Goal: Task Accomplishment & Management: Manage account settings

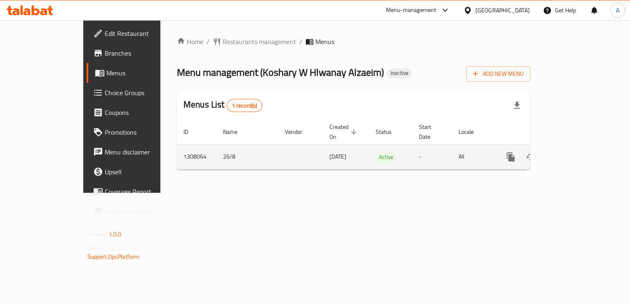
drag, startPoint x: 0, startPoint y: 0, endPoint x: 597, endPoint y: 149, distance: 615.0
click at [576, 152] on icon "enhanced table" at bounding box center [571, 157] width 10 height 10
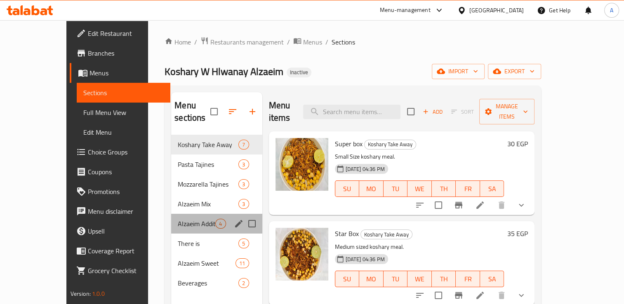
click at [171, 217] on div "Alzaeim Additions 4" at bounding box center [216, 224] width 91 height 20
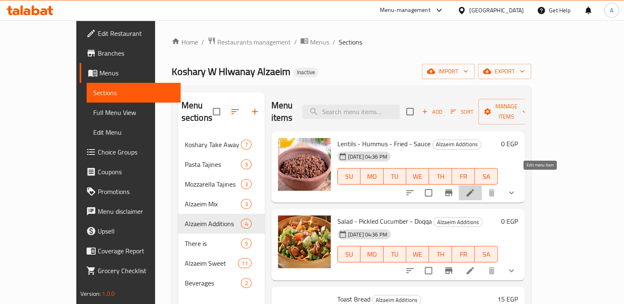
click at [475, 188] on icon at bounding box center [470, 193] width 10 height 10
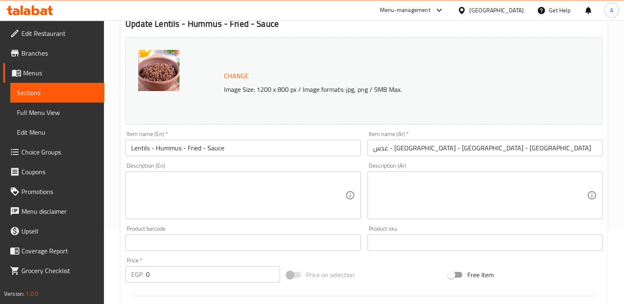
scroll to position [304, 0]
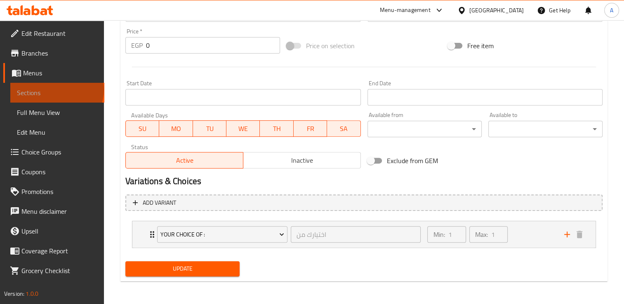
click at [56, 90] on span "Sections" at bounding box center [57, 93] width 81 height 10
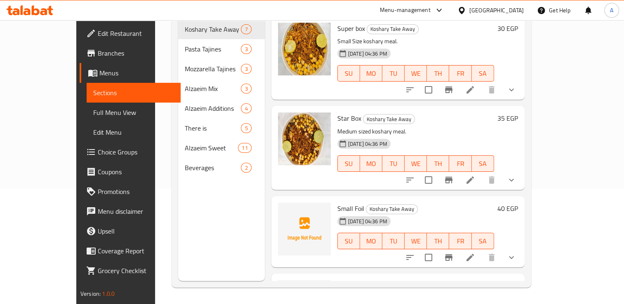
scroll to position [116, 0]
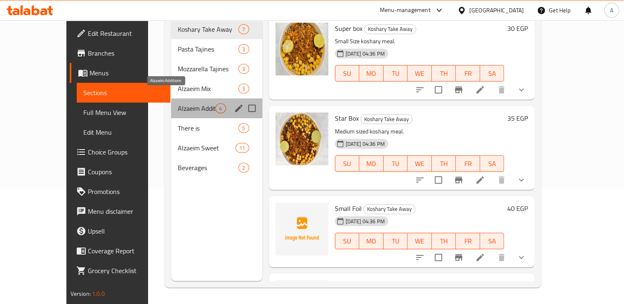
click at [179, 104] on span "Alzaeim Additions" at bounding box center [197, 109] width 38 height 10
